Goal: Browse casually

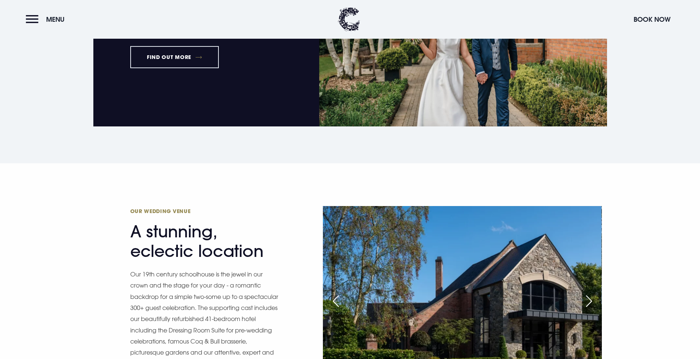
scroll to position [738, 0]
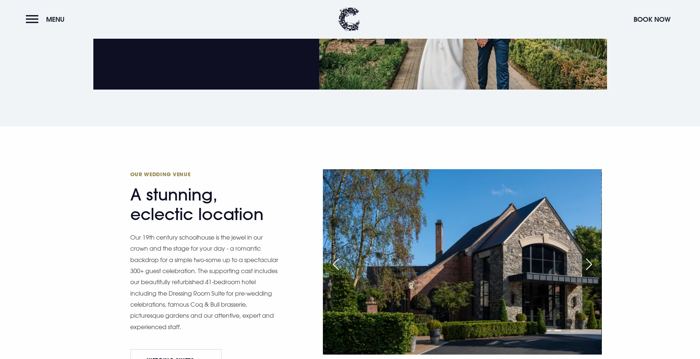
click at [587, 256] on div "Next slide" at bounding box center [588, 264] width 18 height 16
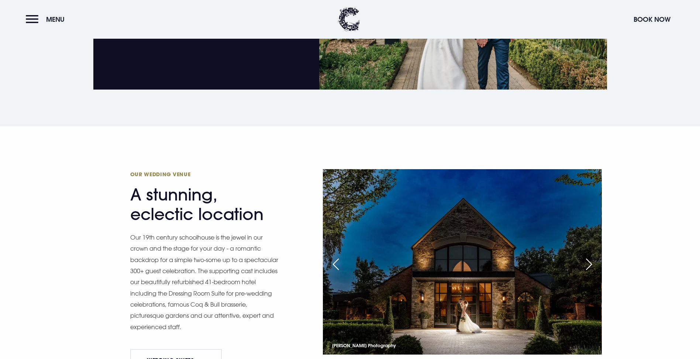
click at [590, 256] on div "Next slide" at bounding box center [588, 264] width 18 height 16
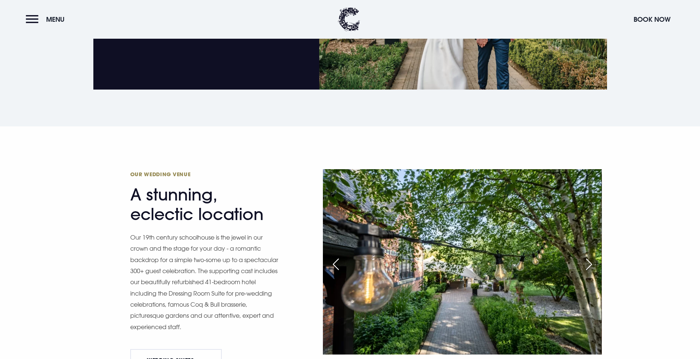
click at [590, 256] on div "Next slide" at bounding box center [588, 264] width 18 height 16
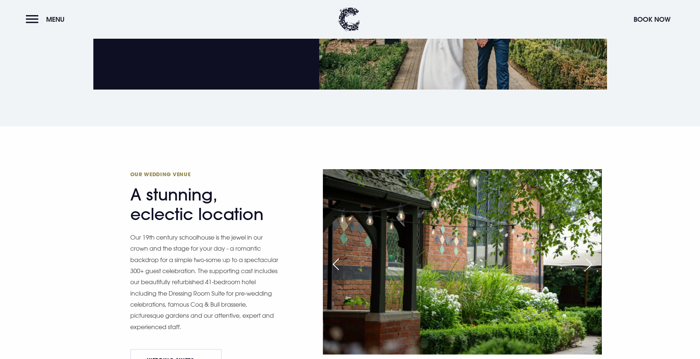
click at [590, 256] on div "Next slide" at bounding box center [588, 264] width 18 height 16
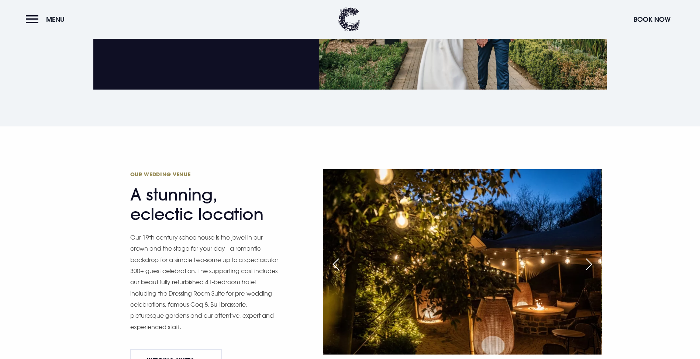
click at [590, 256] on div "Next slide" at bounding box center [588, 264] width 18 height 16
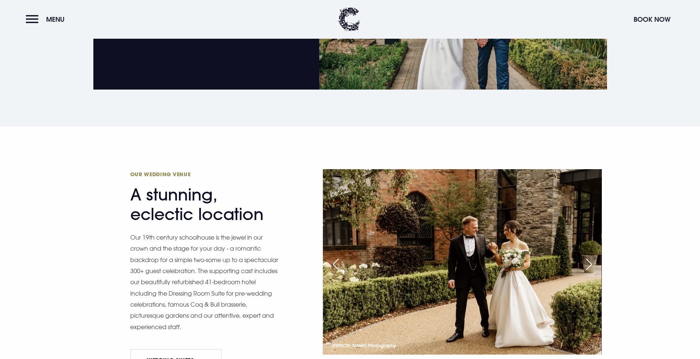
click at [590, 256] on div "Next slide" at bounding box center [588, 264] width 18 height 16
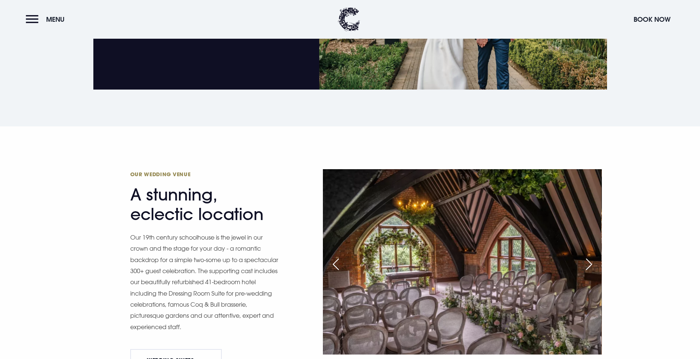
click at [590, 256] on div "Next slide" at bounding box center [588, 264] width 18 height 16
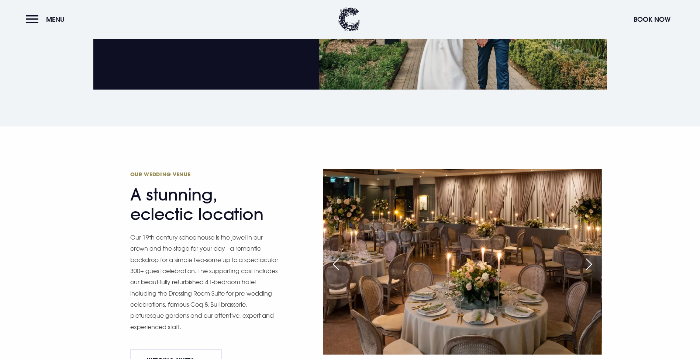
click at [590, 256] on div "Next slide" at bounding box center [588, 264] width 18 height 16
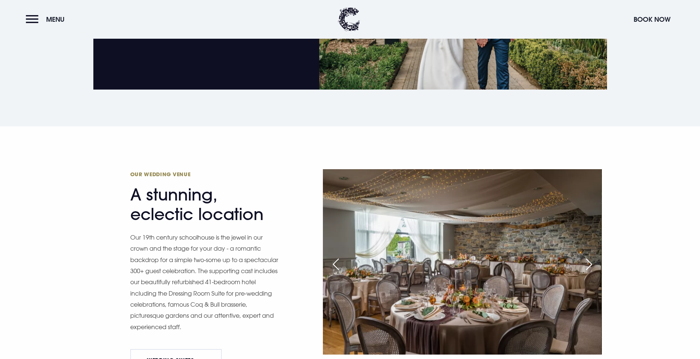
click at [590, 256] on div "Next slide" at bounding box center [588, 264] width 18 height 16
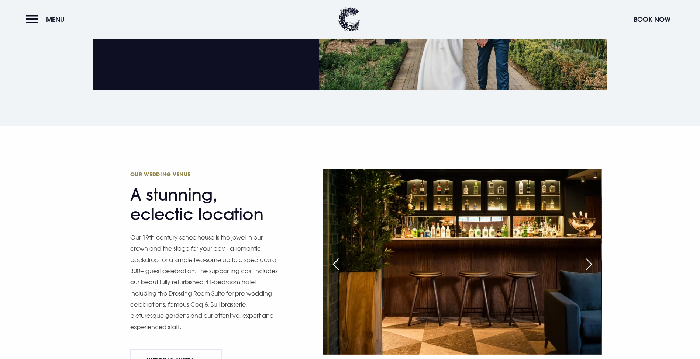
click at [590, 256] on div "Next slide" at bounding box center [588, 264] width 18 height 16
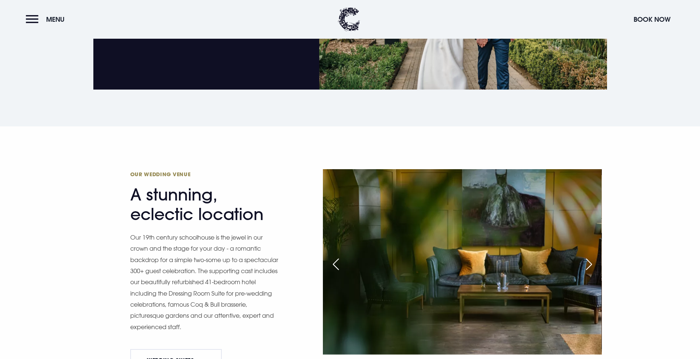
click at [590, 256] on div "Next slide" at bounding box center [588, 264] width 18 height 16
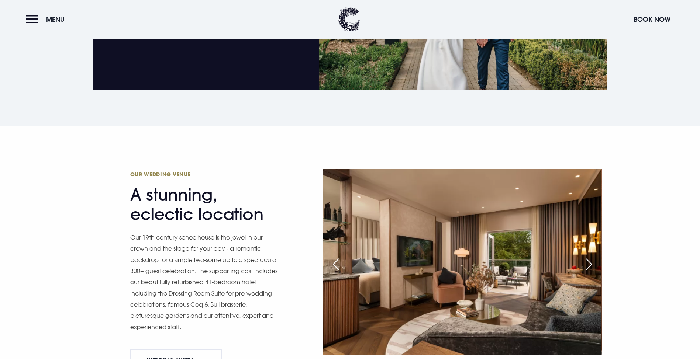
click at [590, 256] on div "Next slide" at bounding box center [588, 264] width 18 height 16
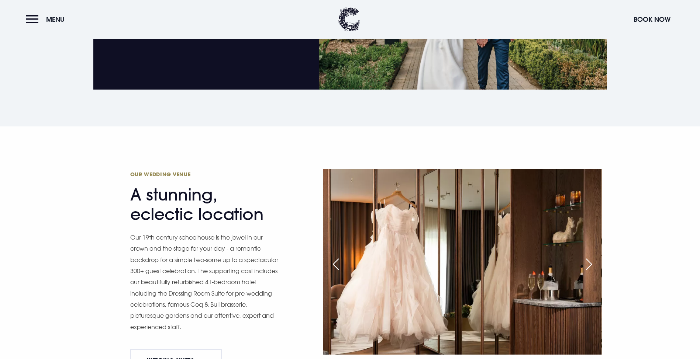
click at [590, 256] on div "Next slide" at bounding box center [588, 264] width 18 height 16
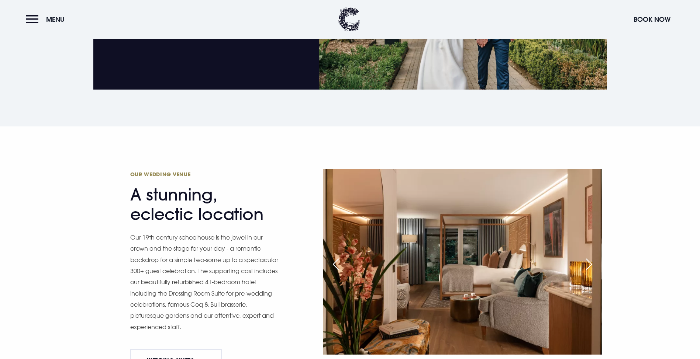
click at [590, 256] on div "Next slide" at bounding box center [588, 264] width 18 height 16
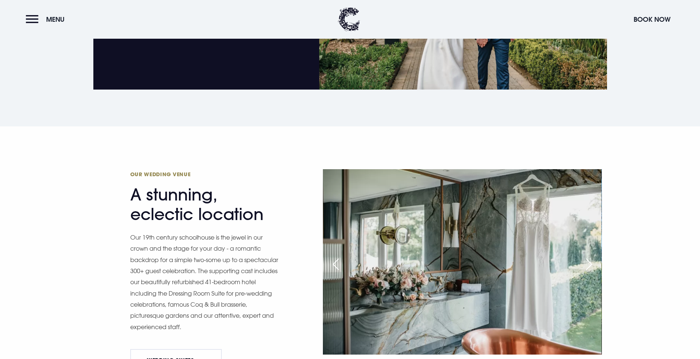
click at [590, 256] on div "Next slide" at bounding box center [588, 264] width 18 height 16
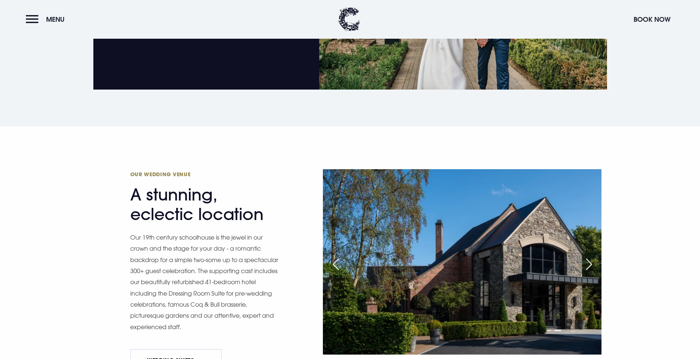
click at [590, 256] on div "Next slide" at bounding box center [588, 264] width 18 height 16
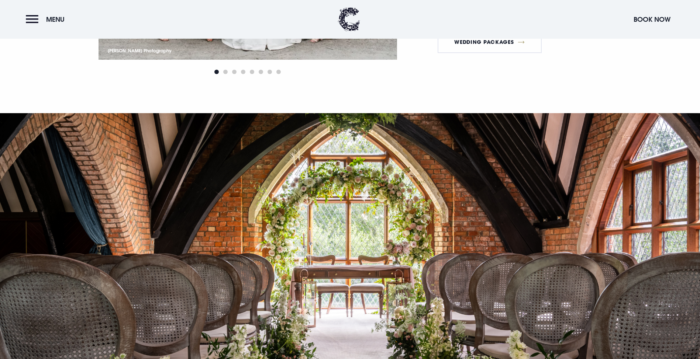
scroll to position [1070, 0]
